Goal: Task Accomplishment & Management: Use online tool/utility

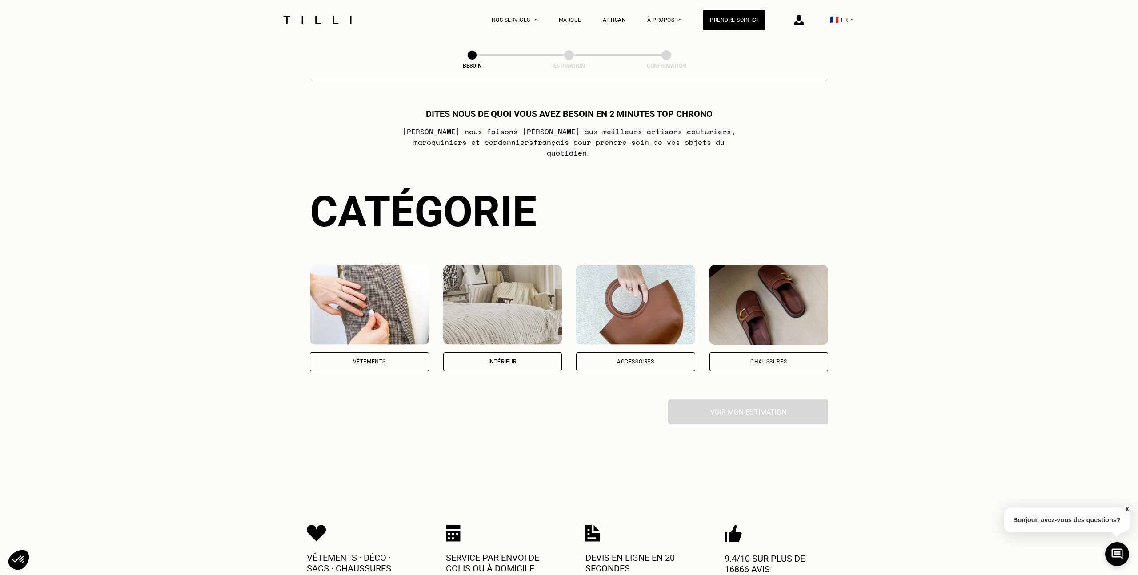
click at [536, 352] on div "Intérieur" at bounding box center [502, 361] width 119 height 19
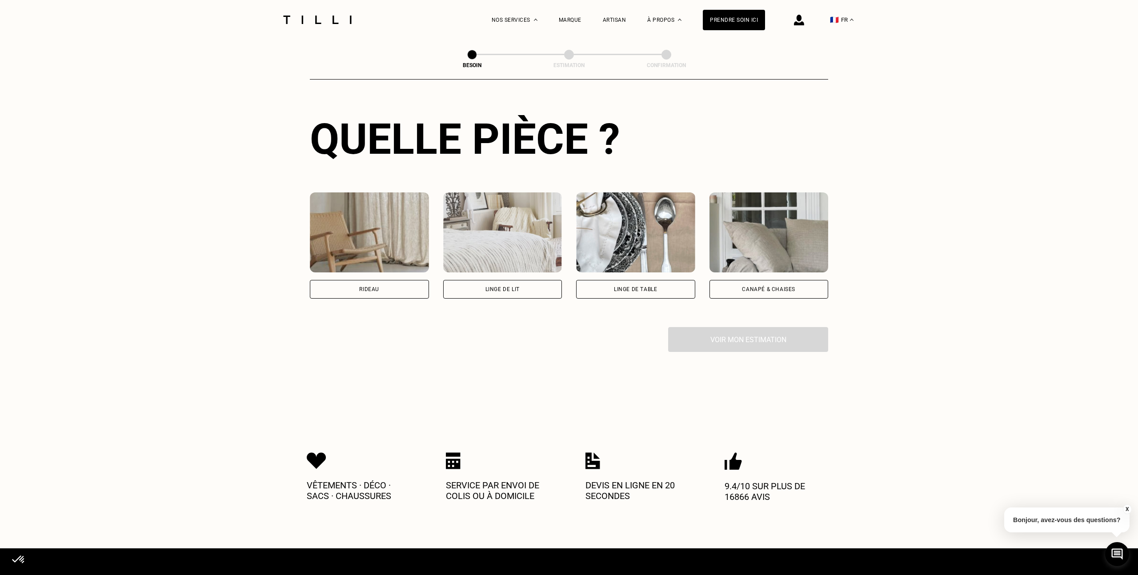
scroll to position [316, 0]
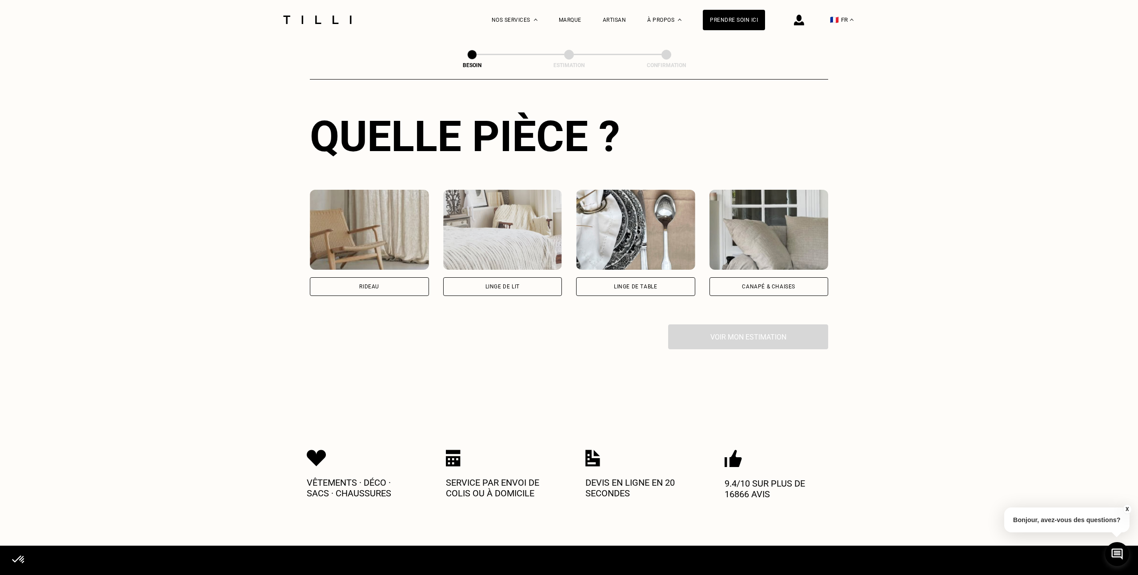
click at [396, 277] on div "Rideau" at bounding box center [369, 286] width 119 height 19
select select "FR"
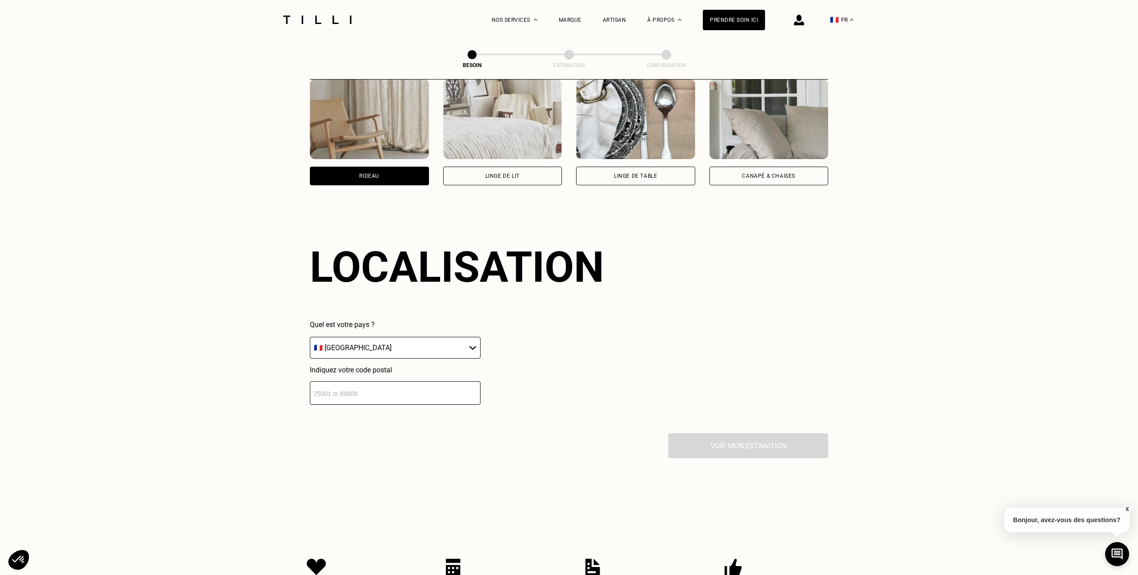
scroll to position [531, 0]
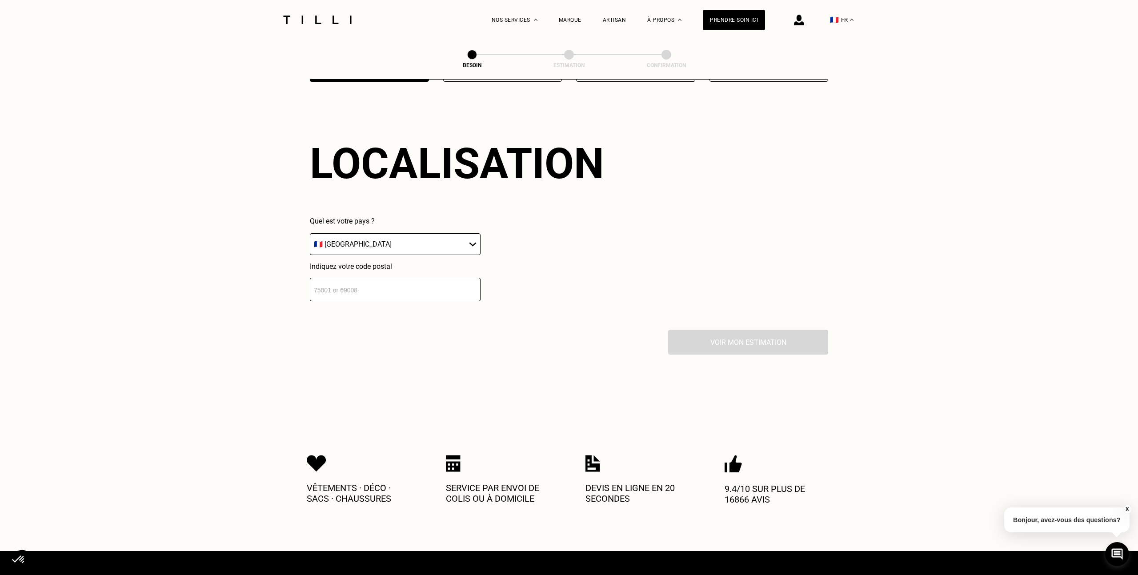
click at [431, 278] on input "number" at bounding box center [395, 290] width 171 height 24
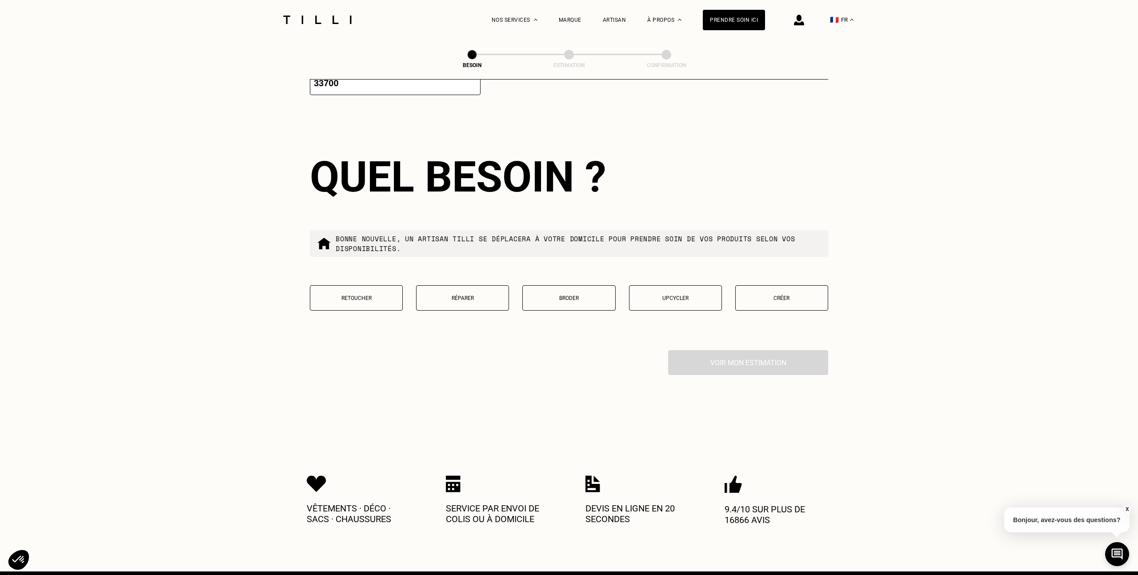
scroll to position [750, 0]
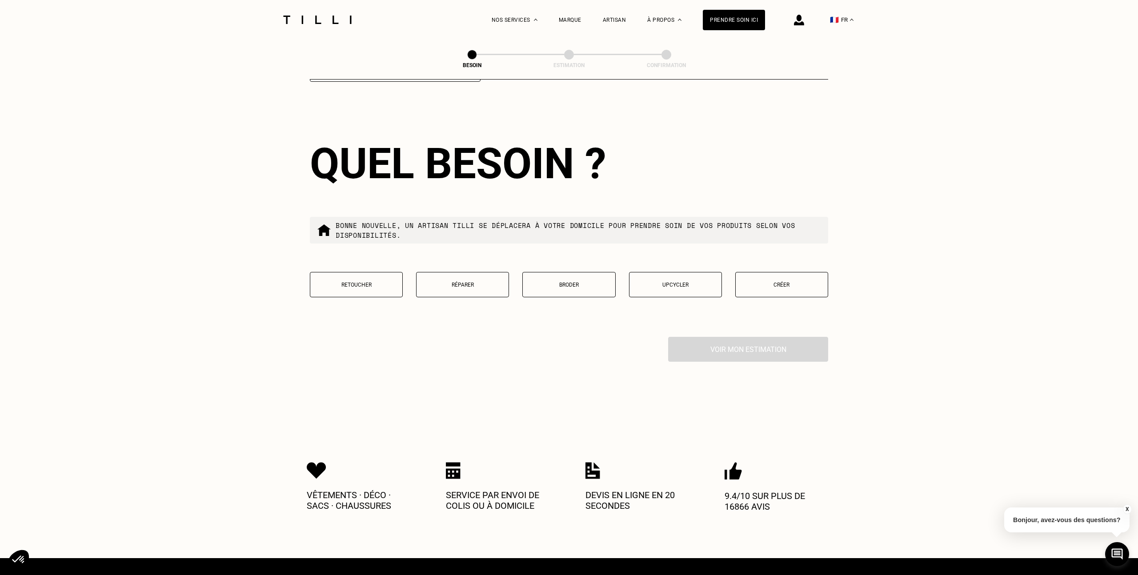
type input "33700"
click at [361, 281] on button "Retoucher" at bounding box center [356, 284] width 93 height 25
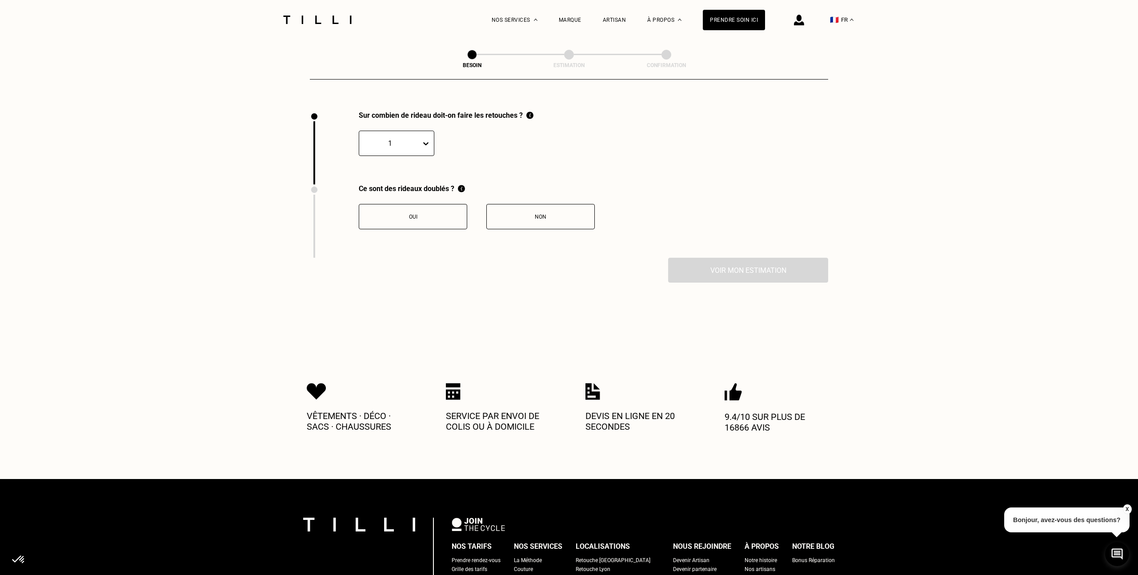
scroll to position [977, 0]
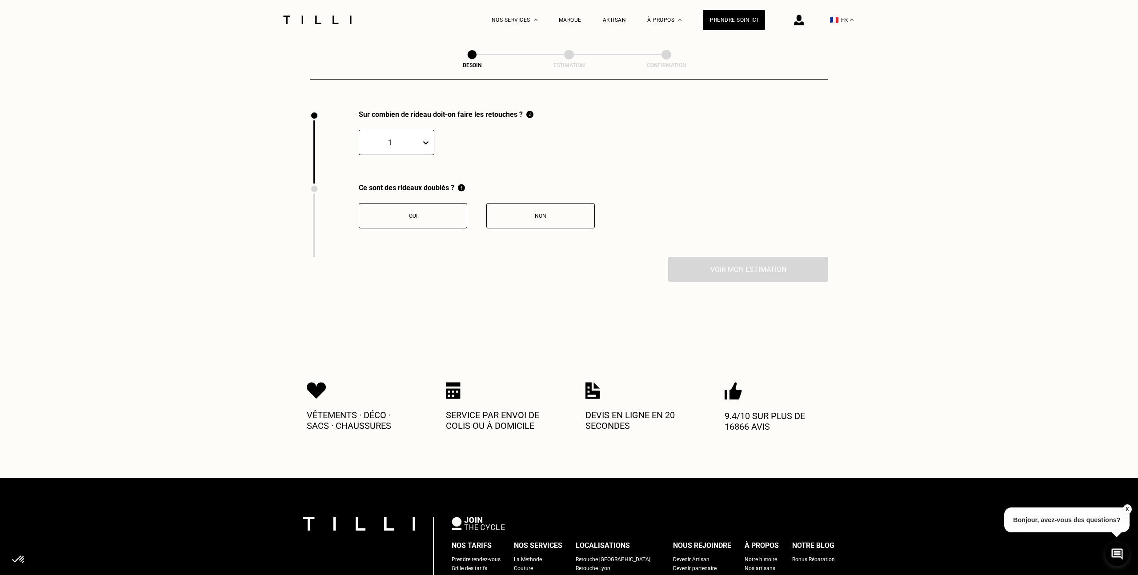
click at [425, 137] on div at bounding box center [427, 143] width 12 height 16
click at [401, 193] on div "3" at bounding box center [397, 201] width 76 height 16
click at [525, 213] on div "Non" at bounding box center [540, 216] width 99 height 6
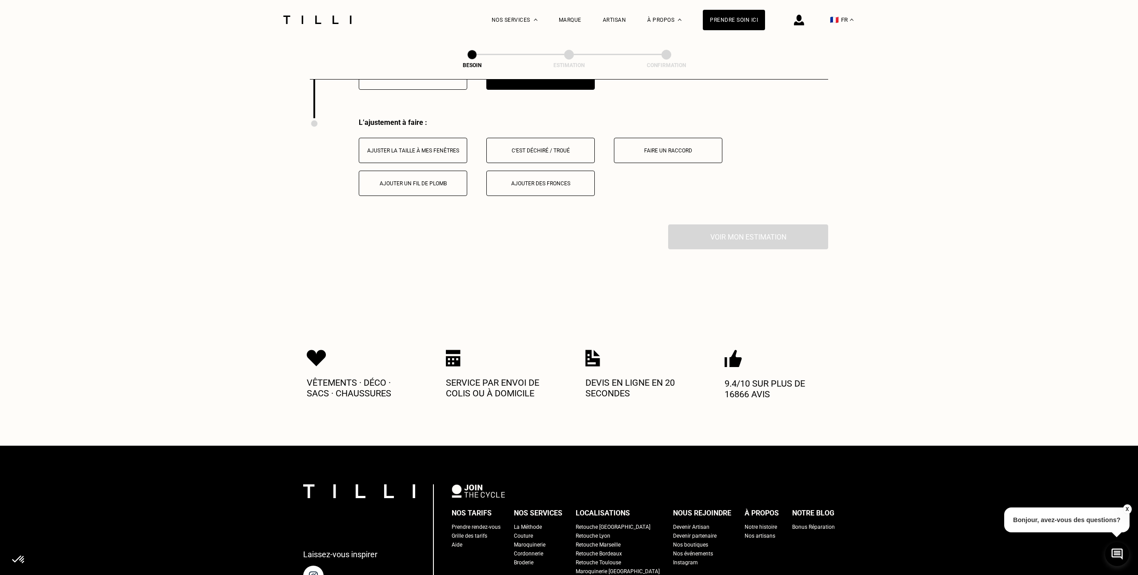
scroll to position [1124, 0]
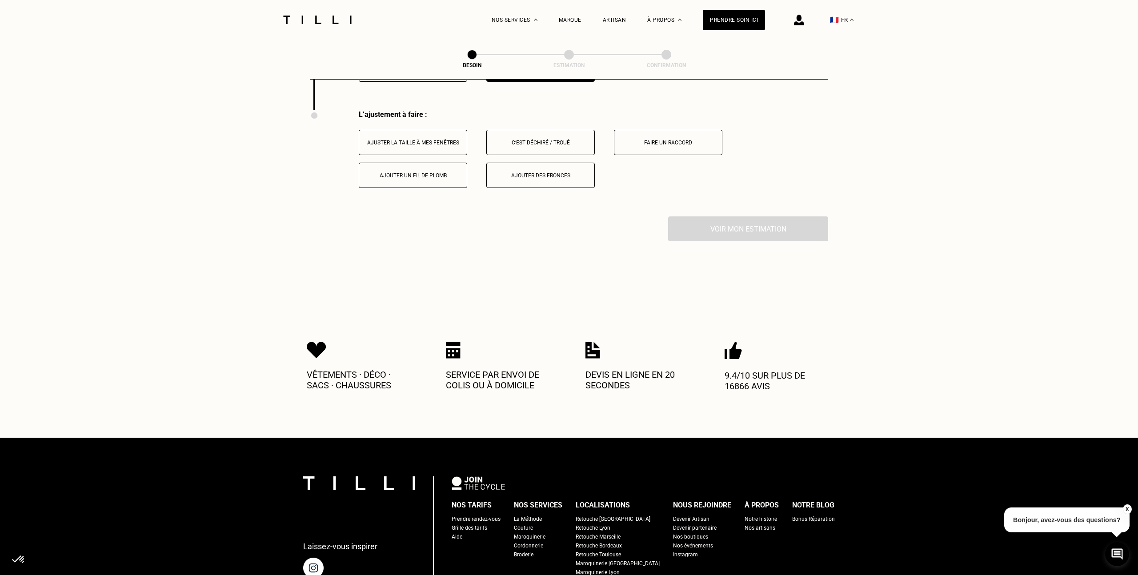
click at [426, 140] on div "Ajuster la taille à mes fenêtres" at bounding box center [413, 143] width 99 height 6
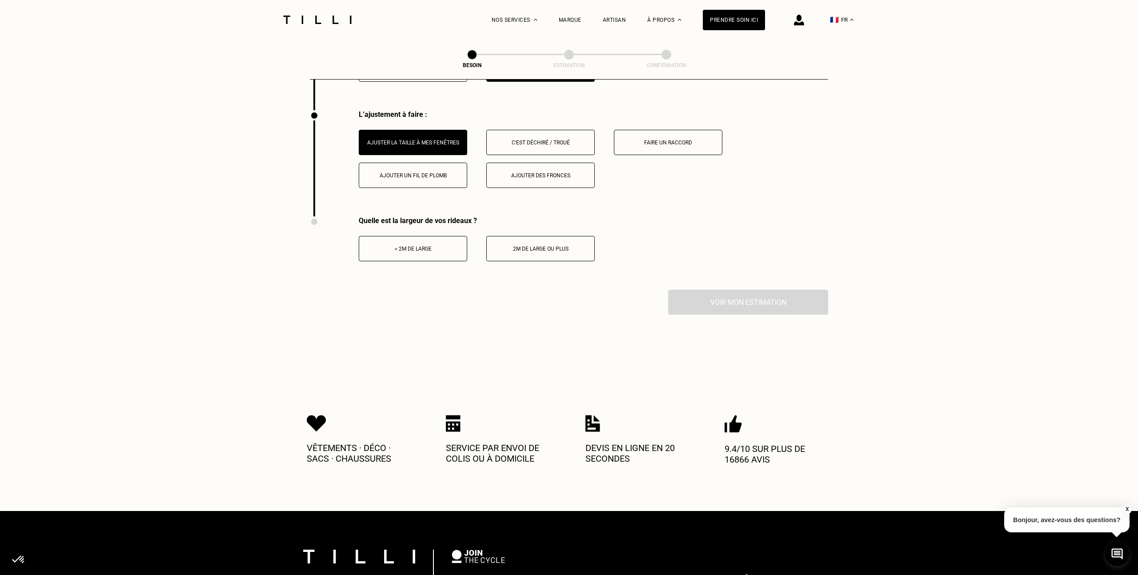
click at [519, 242] on button "2m de large ou plus" at bounding box center [540, 248] width 108 height 25
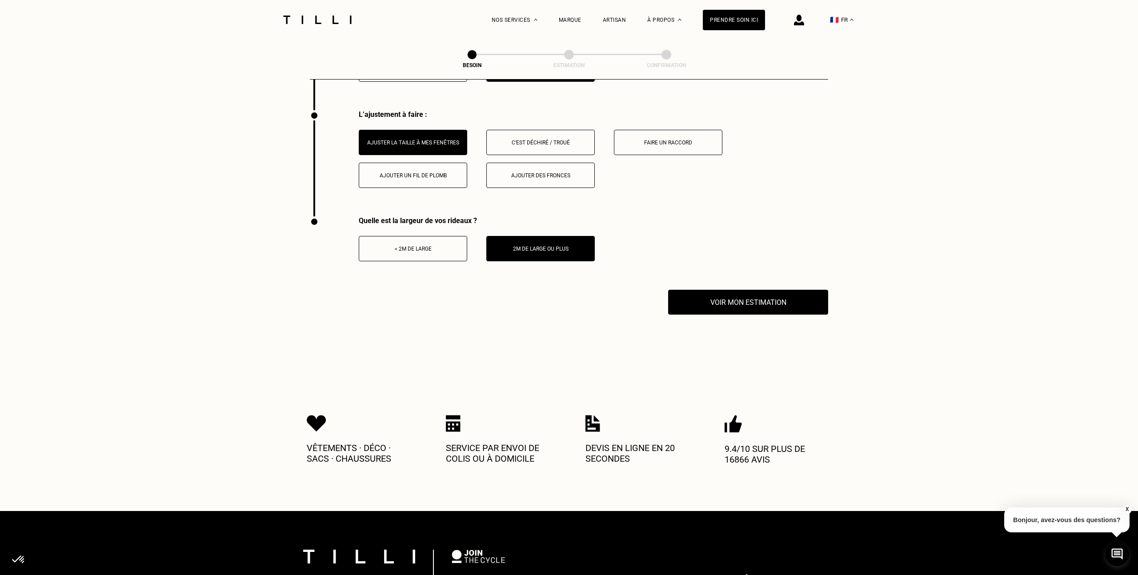
click at [429, 246] on div "< 2m de large" at bounding box center [413, 249] width 99 height 6
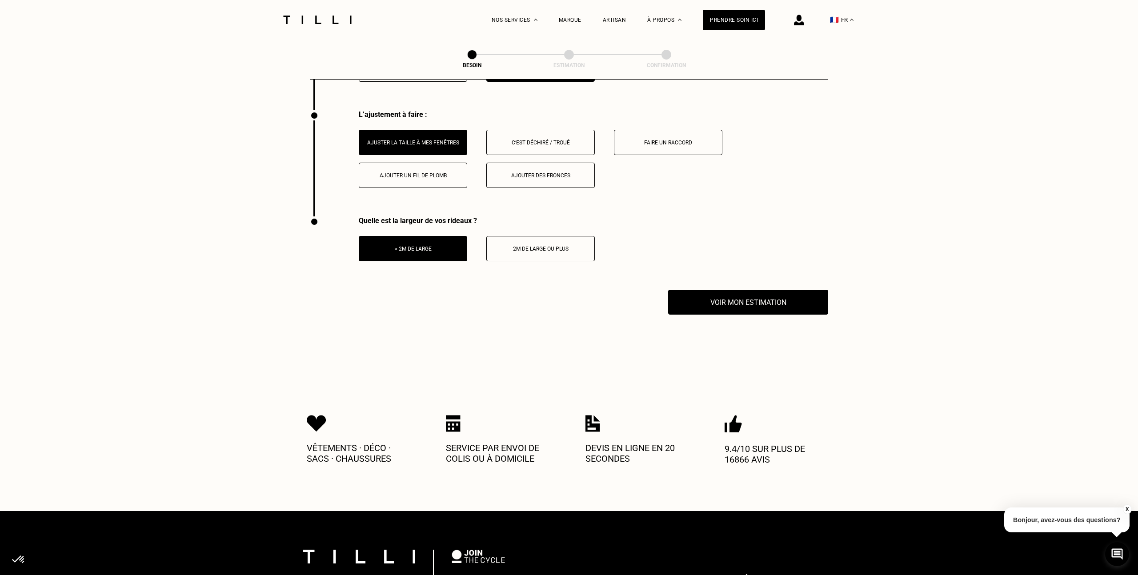
click at [531, 243] on button "2m de large ou plus" at bounding box center [540, 248] width 108 height 25
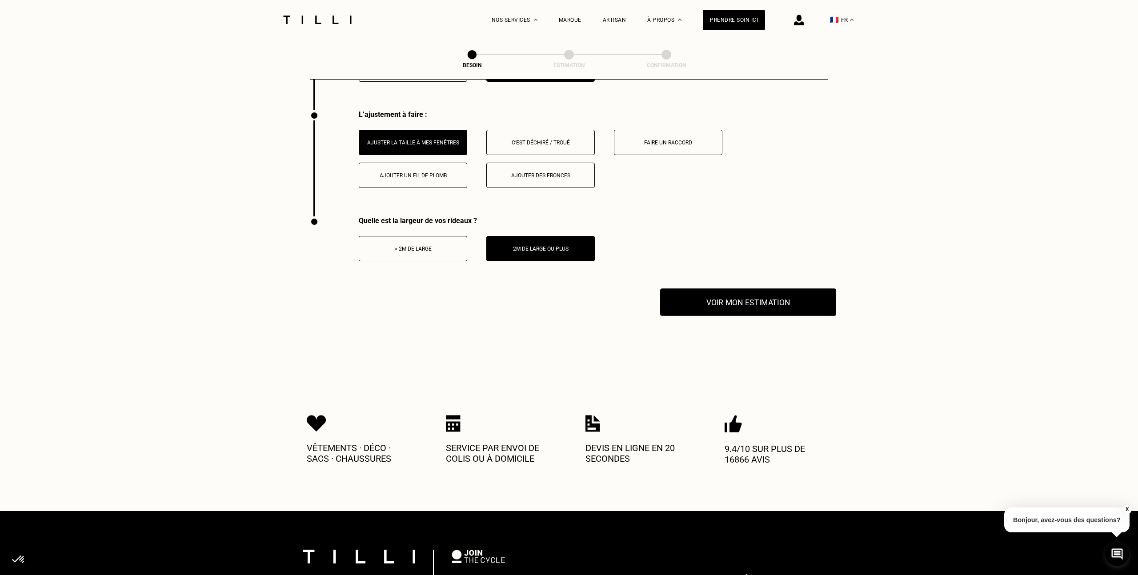
click at [712, 288] on button "Voir mon estimation" at bounding box center [748, 302] width 176 height 28
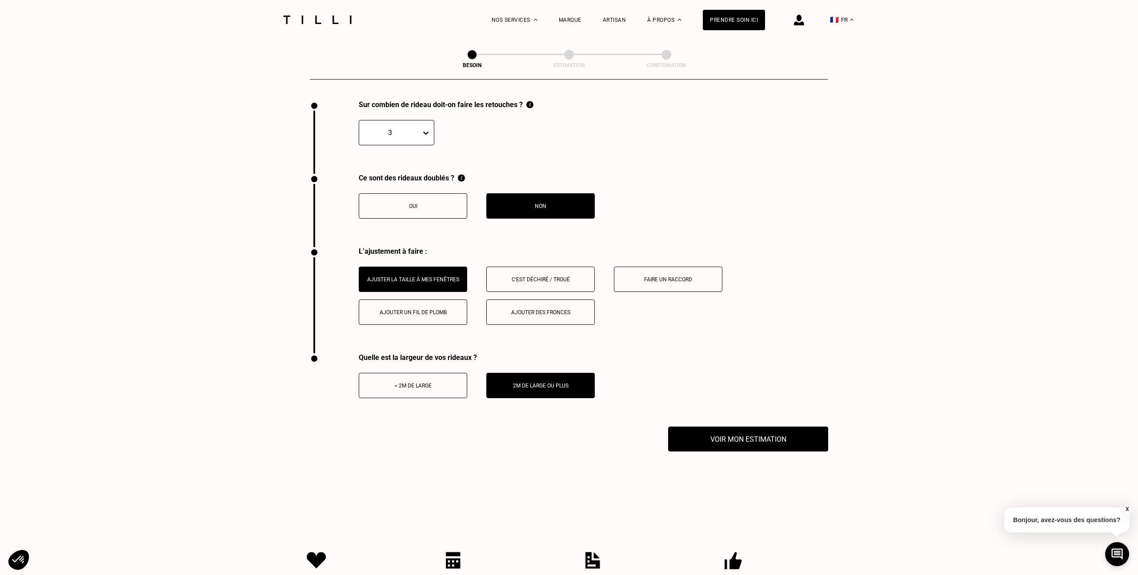
scroll to position [984, 0]
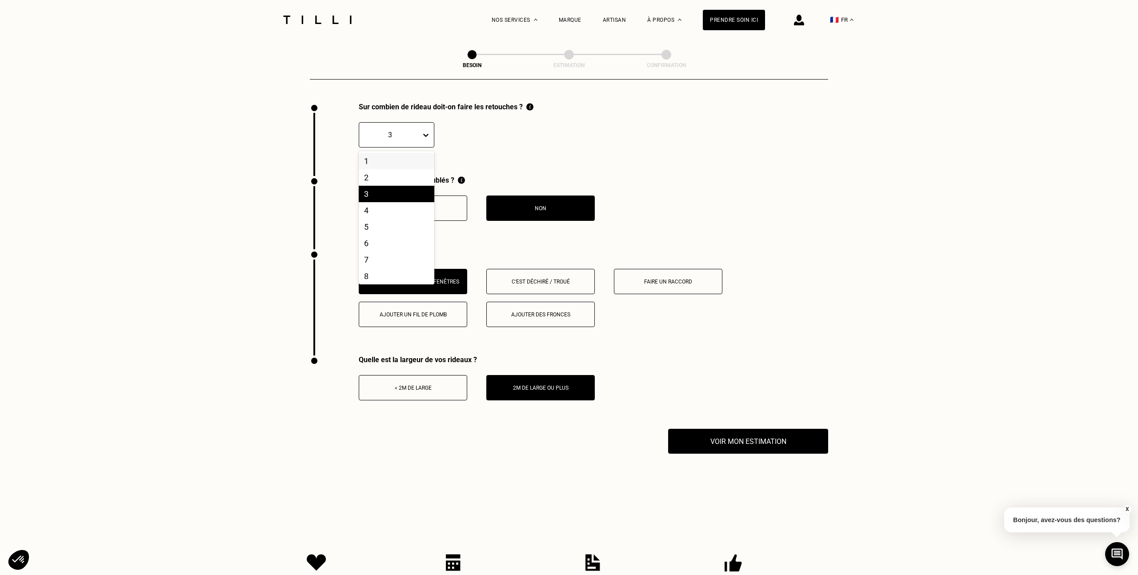
click at [425, 131] on icon at bounding box center [425, 135] width 9 height 9
click at [400, 169] on div "2" at bounding box center [397, 177] width 76 height 16
click at [532, 154] on div "Sur combien de rideau doit-on faire les retouches ? 2" at bounding box center [569, 139] width 518 height 73
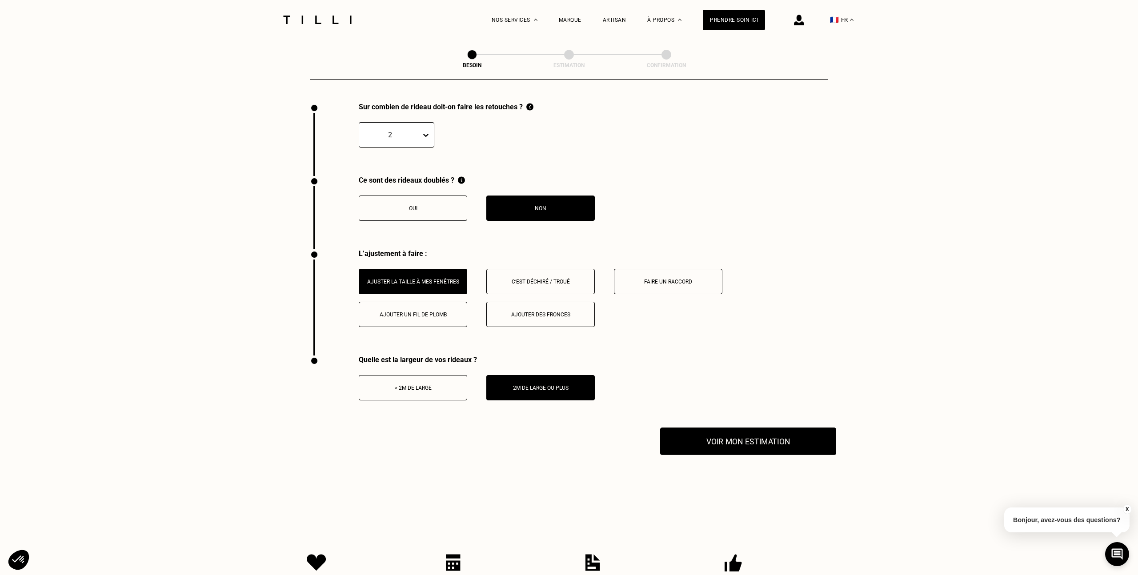
click at [738, 428] on button "Voir mon estimation" at bounding box center [748, 442] width 176 height 28
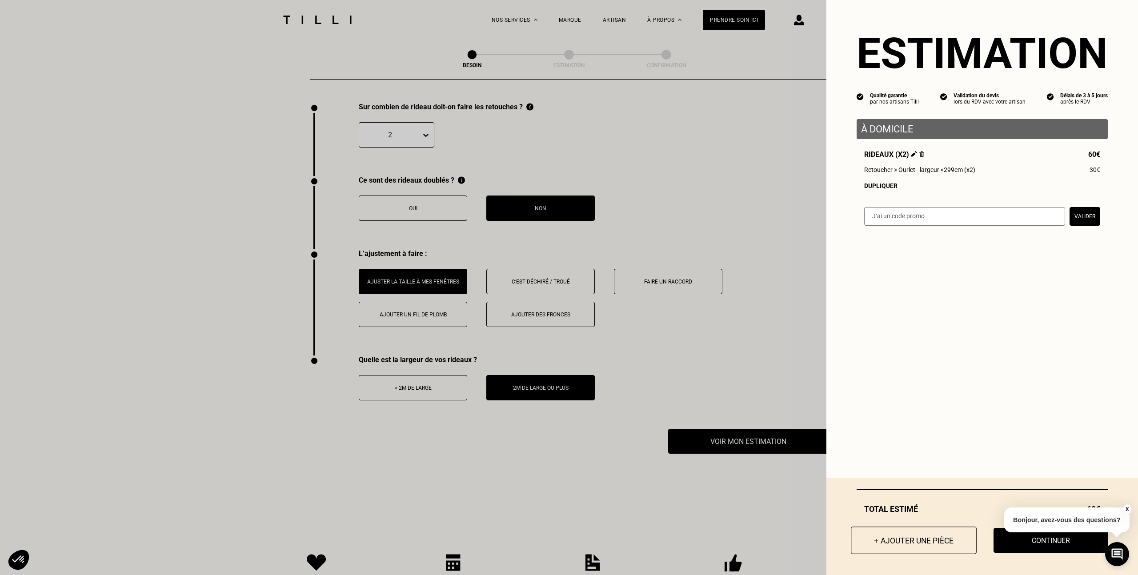
click at [913, 539] on button "+ Ajouter une pièce" at bounding box center [914, 541] width 126 height 28
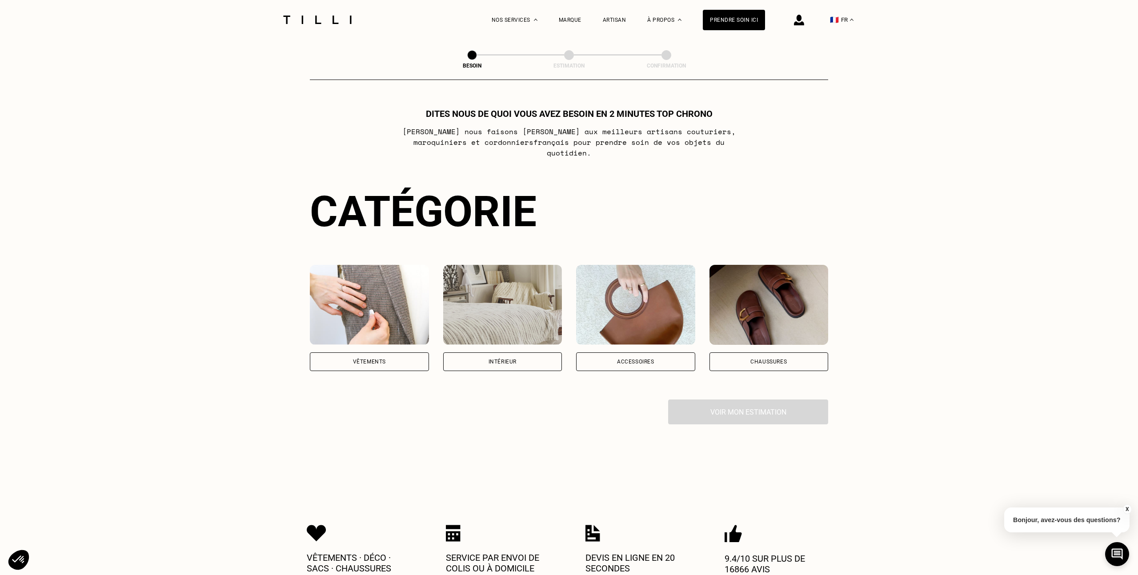
click at [479, 353] on div "Intérieur" at bounding box center [502, 361] width 119 height 19
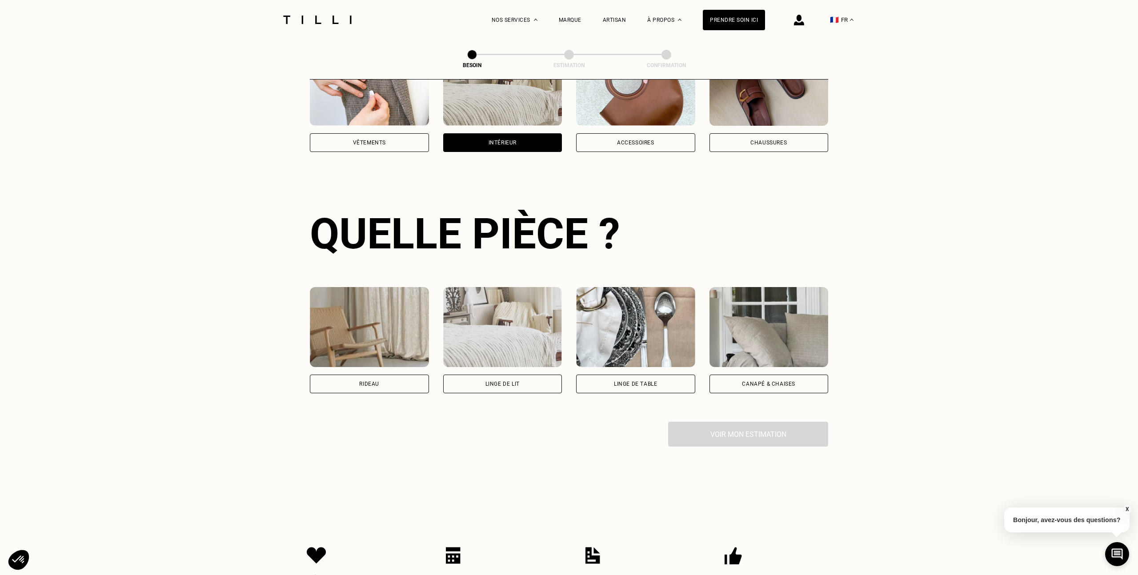
scroll to position [289, 0]
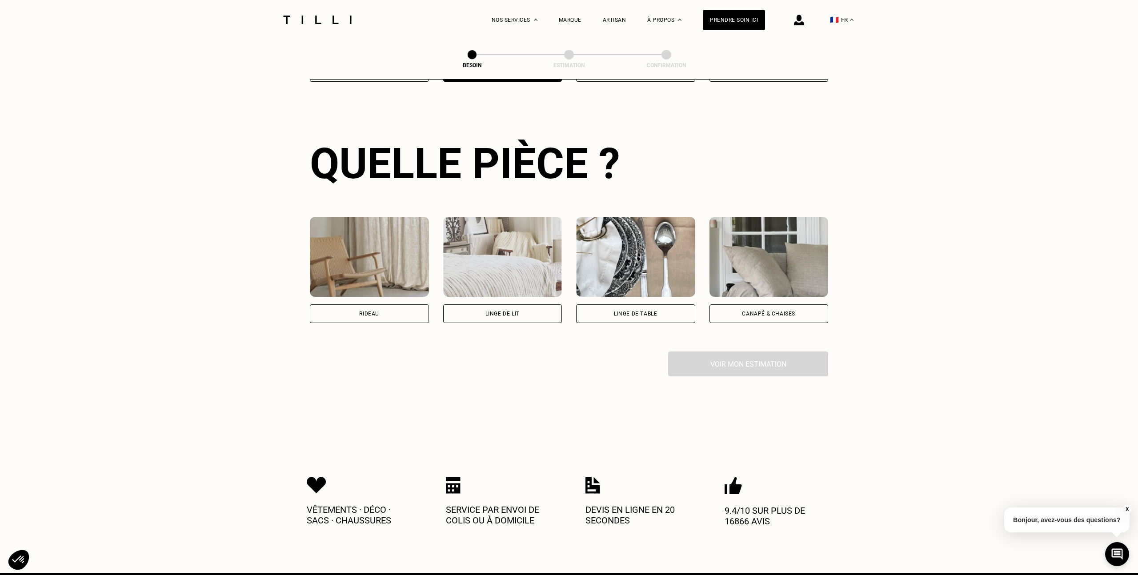
click at [386, 304] on div "Rideau" at bounding box center [369, 313] width 119 height 19
select select "FR"
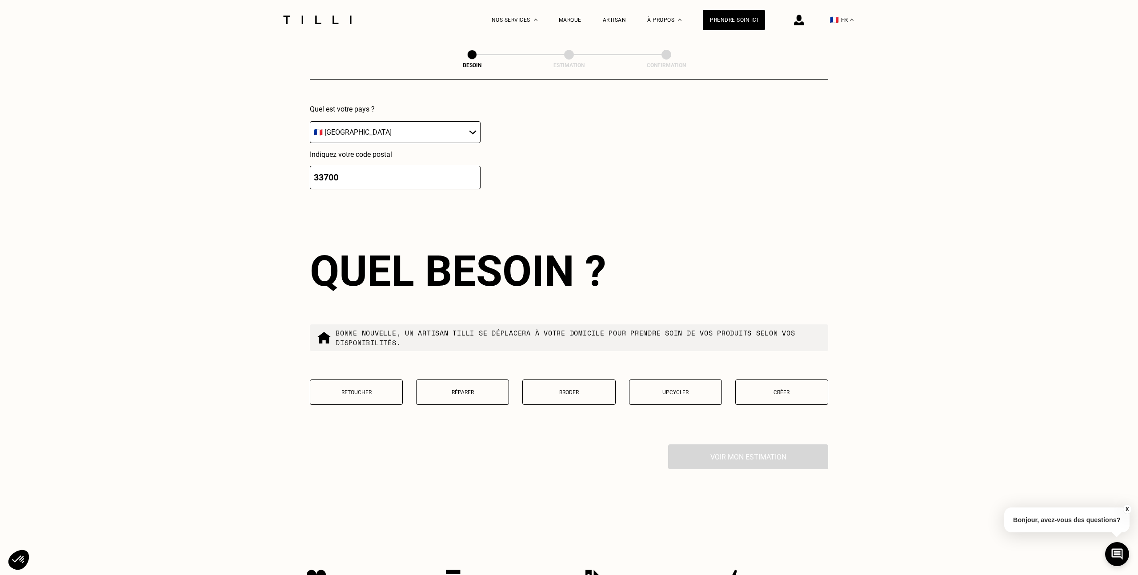
click at [369, 389] on p "Retoucher" at bounding box center [356, 392] width 83 height 6
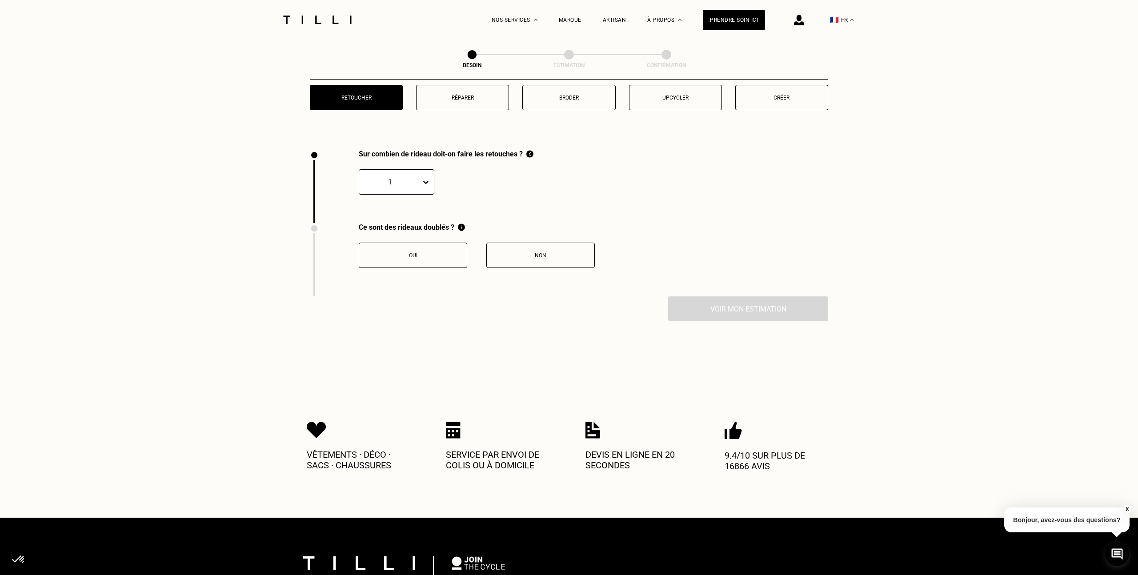
scroll to position [939, 0]
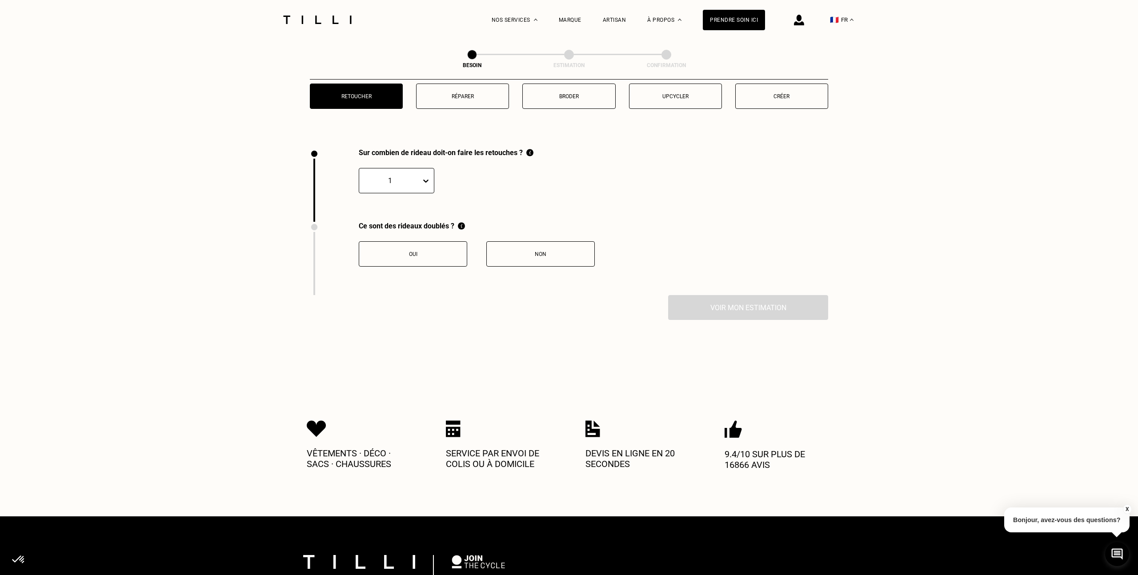
click at [528, 251] on div "Non" at bounding box center [540, 254] width 99 height 6
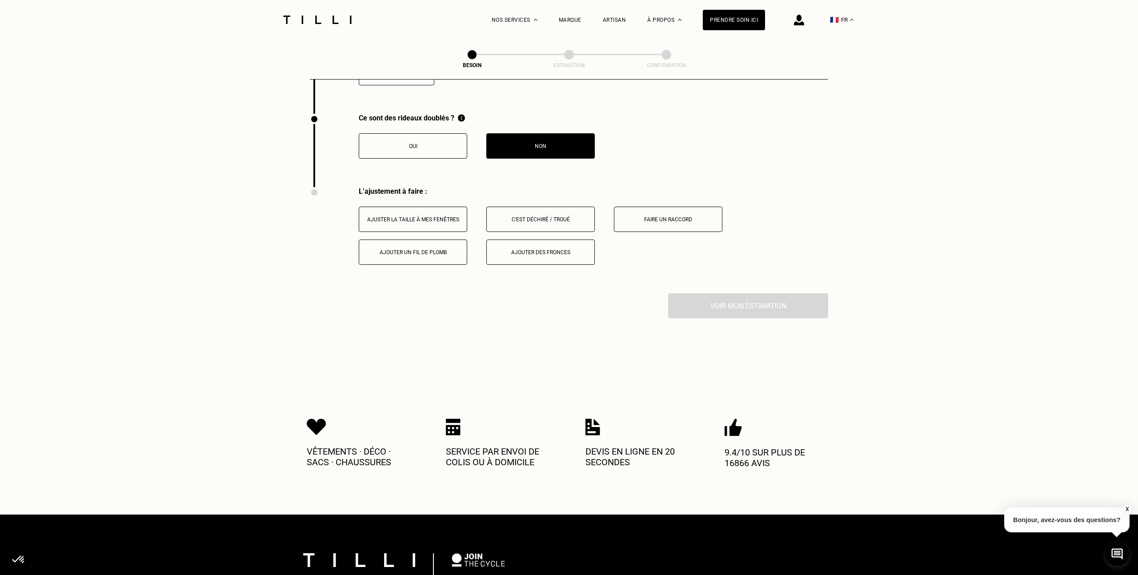
scroll to position [1124, 0]
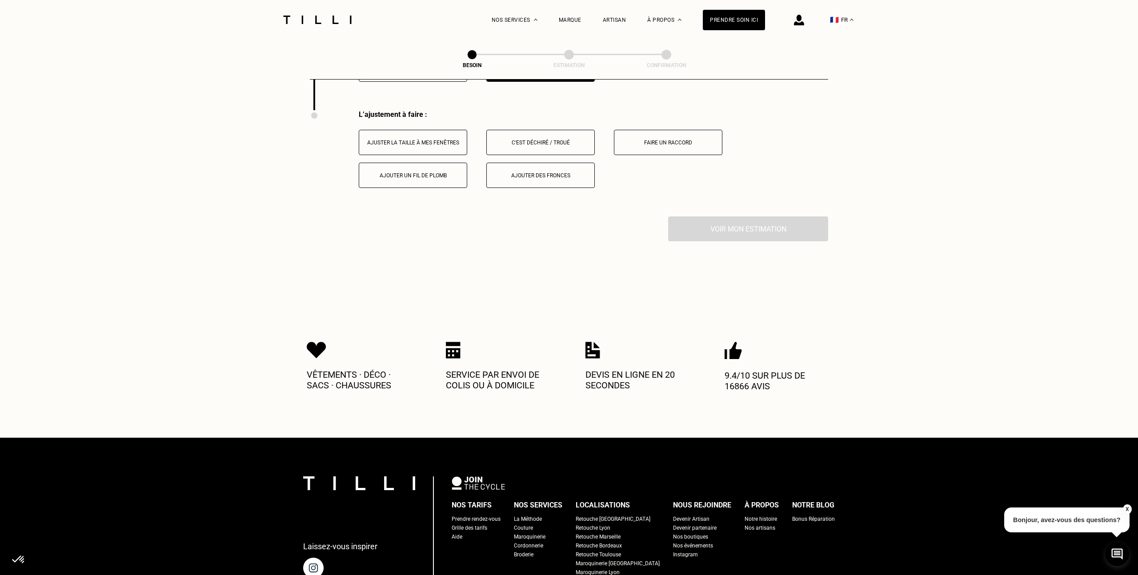
click at [434, 140] on div "Ajuster la taille à mes fenêtres" at bounding box center [413, 143] width 99 height 6
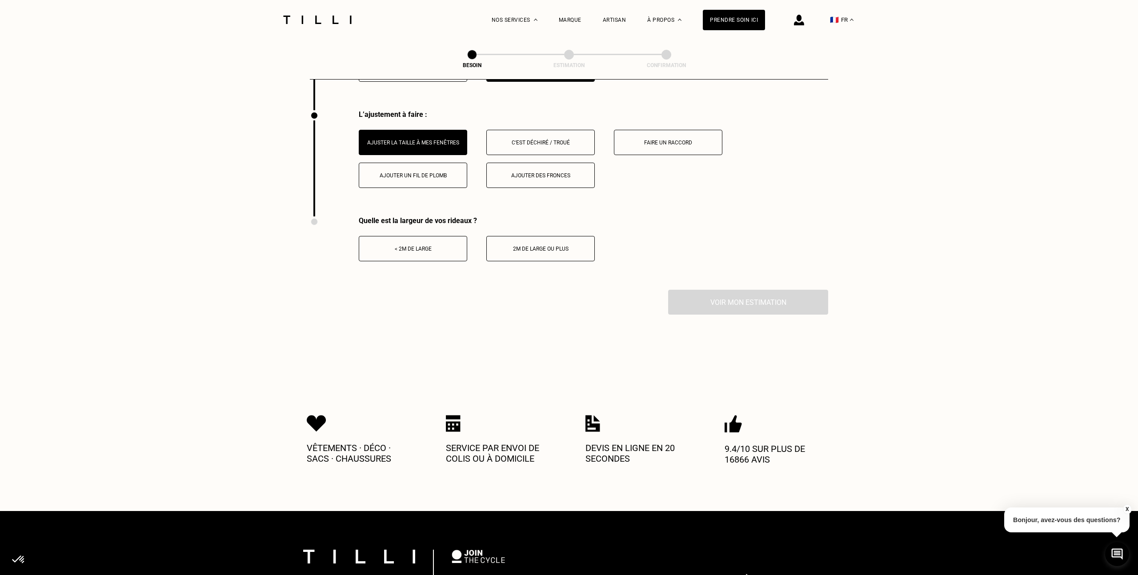
click at [437, 241] on button "< 2m de large" at bounding box center [413, 248] width 108 height 25
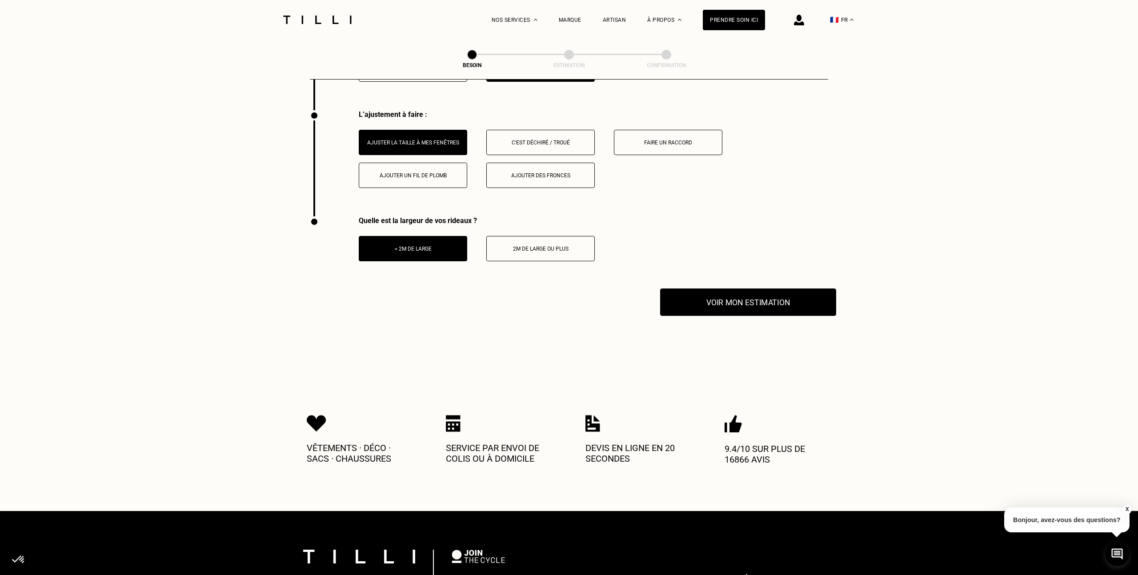
click at [734, 293] on button "Voir mon estimation" at bounding box center [748, 302] width 176 height 28
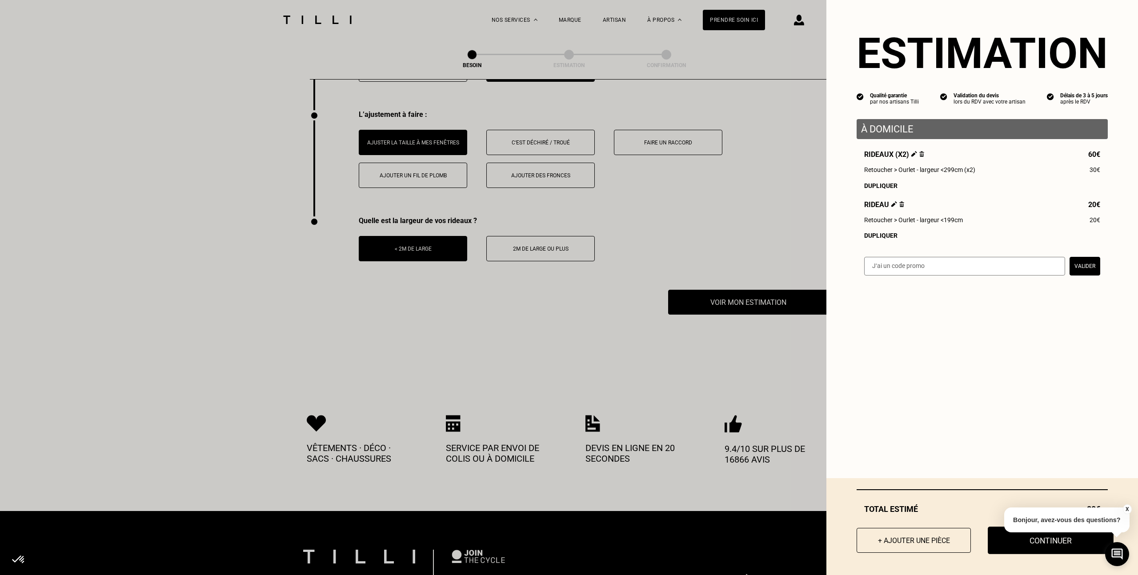
click at [1007, 540] on button "Continuer" at bounding box center [1051, 541] width 126 height 28
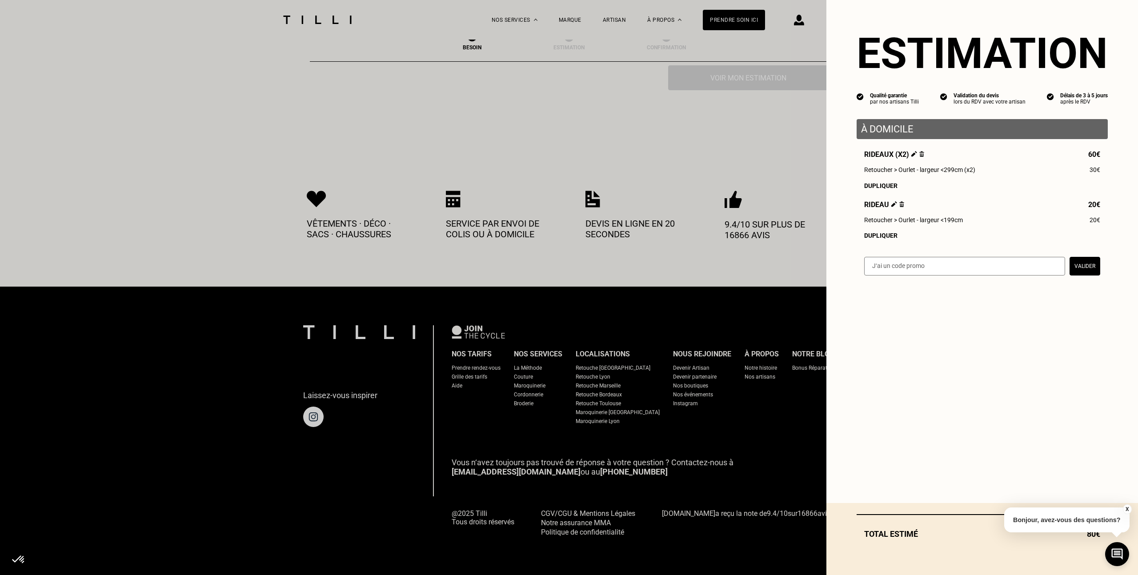
scroll to position [324, 0]
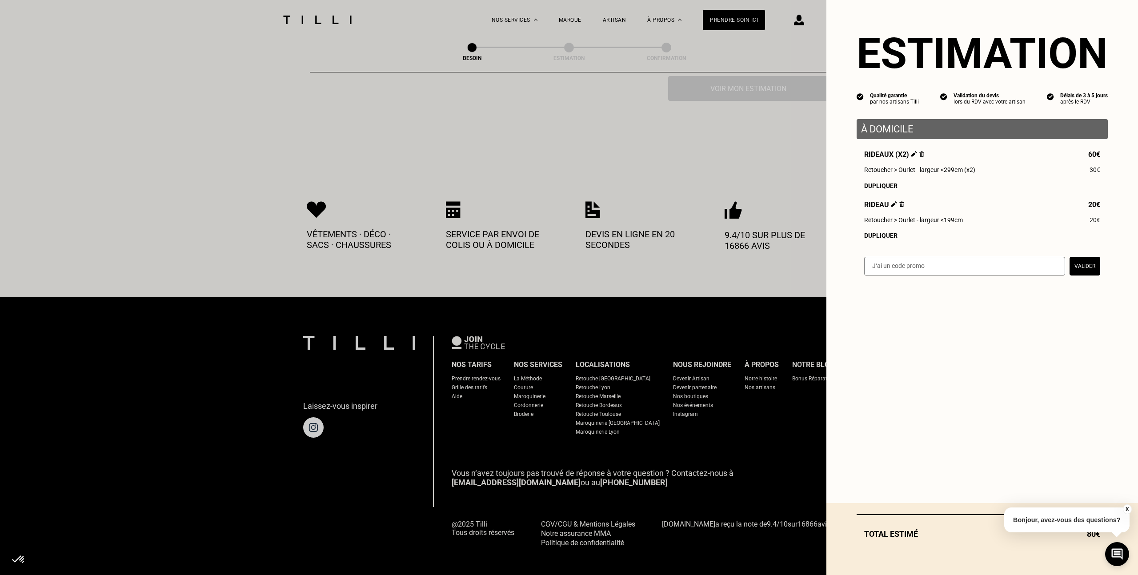
select select "FR"
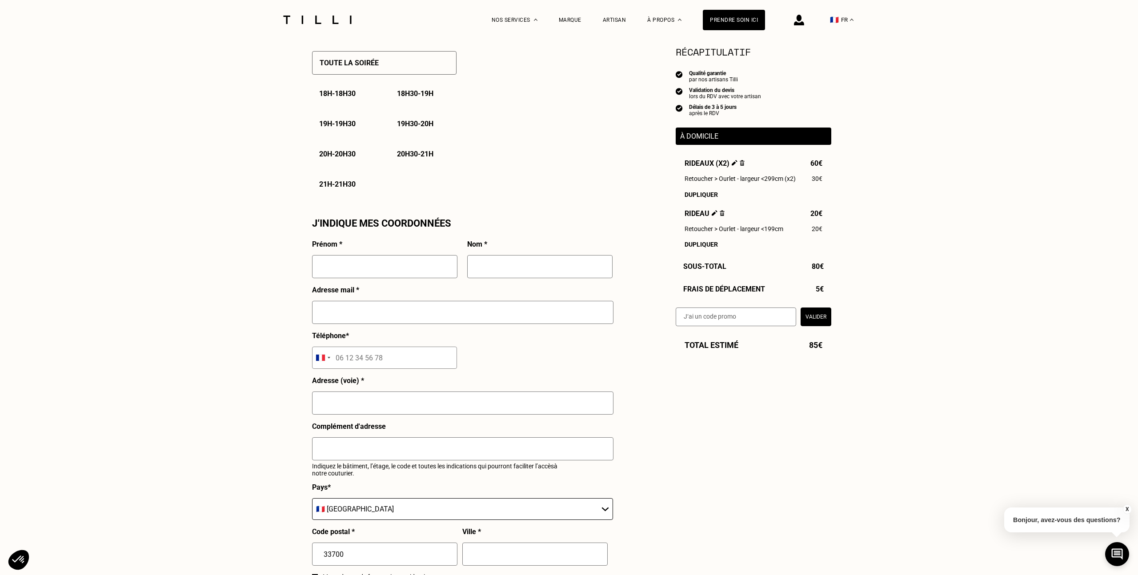
scroll to position [645, 0]
click at [528, 19] on div "Nos services" at bounding box center [515, 20] width 46 height 40
click at [516, 71] on link "Retoucherie" at bounding box center [516, 73] width 35 height 9
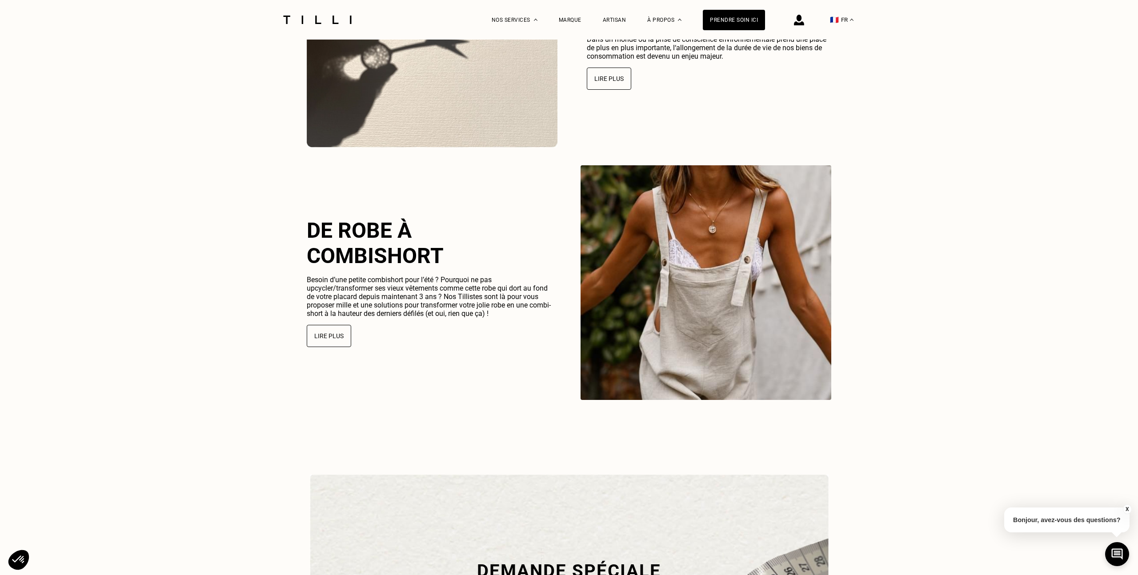
scroll to position [2185, 0]
